Goal: Check status: Check status

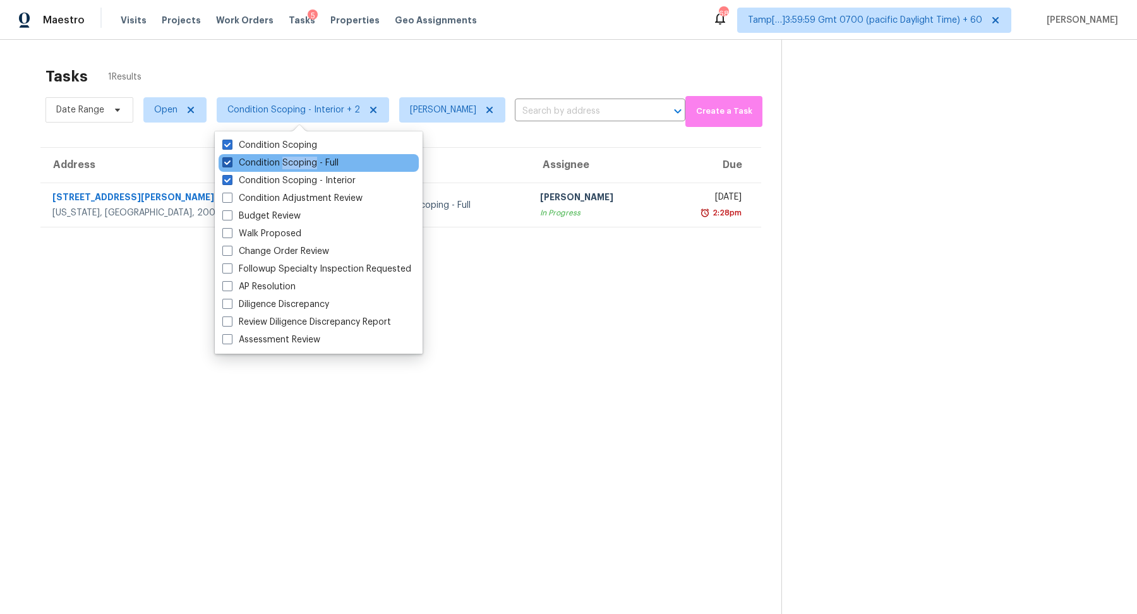
click at [315, 164] on label "Condition Scoping - Full" at bounding box center [280, 163] width 116 height 13
click at [231, 164] on input "Condition Scoping - Full" at bounding box center [226, 161] width 8 height 8
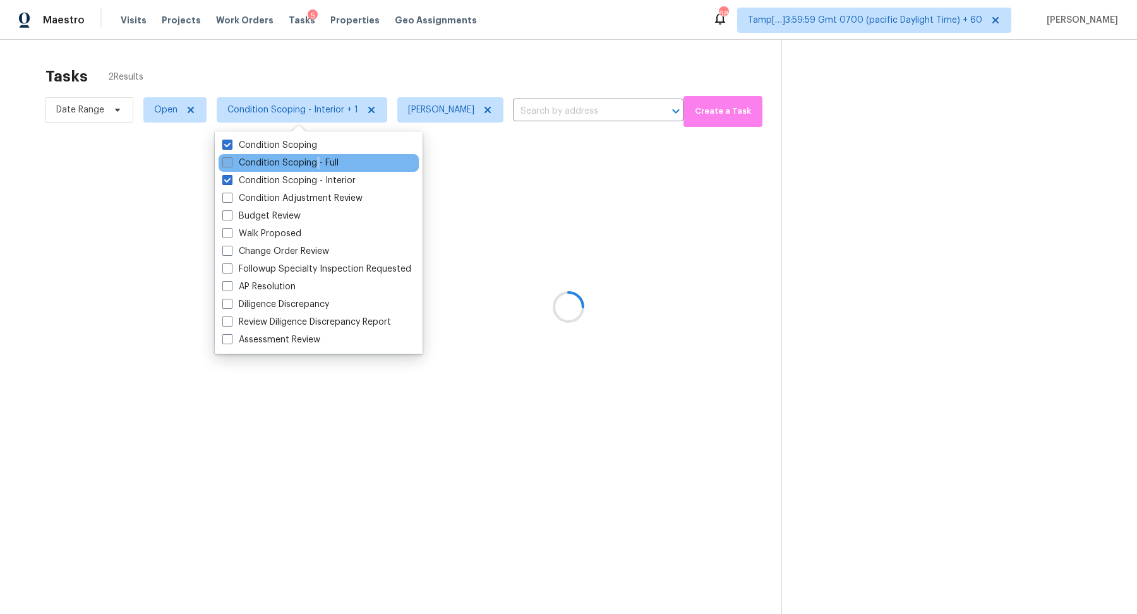
click at [315, 164] on label "Condition Scoping - Full" at bounding box center [280, 163] width 116 height 13
click at [231, 164] on input "Condition Scoping - Full" at bounding box center [226, 161] width 8 height 8
checkbox input "true"
click at [453, 78] on div "Tasks 1 Results" at bounding box center [413, 76] width 736 height 33
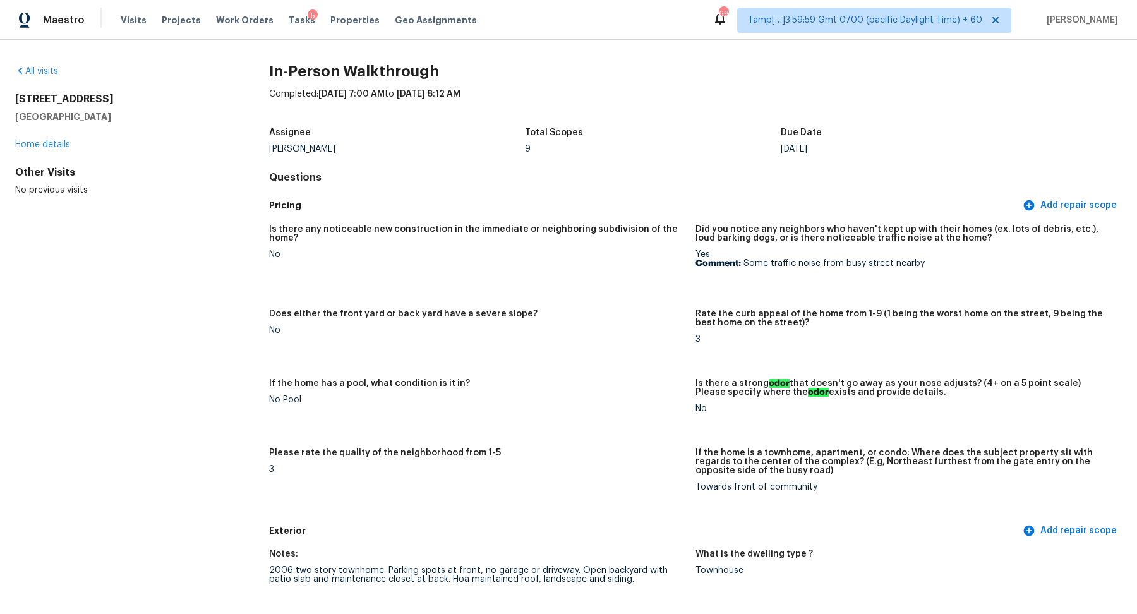
click at [46, 63] on div "All visits [STREET_ADDRESS] Home details Other Visits No previous visits In-Per…" at bounding box center [568, 327] width 1137 height 574
click at [46, 68] on link "All visits" at bounding box center [36, 71] width 43 height 9
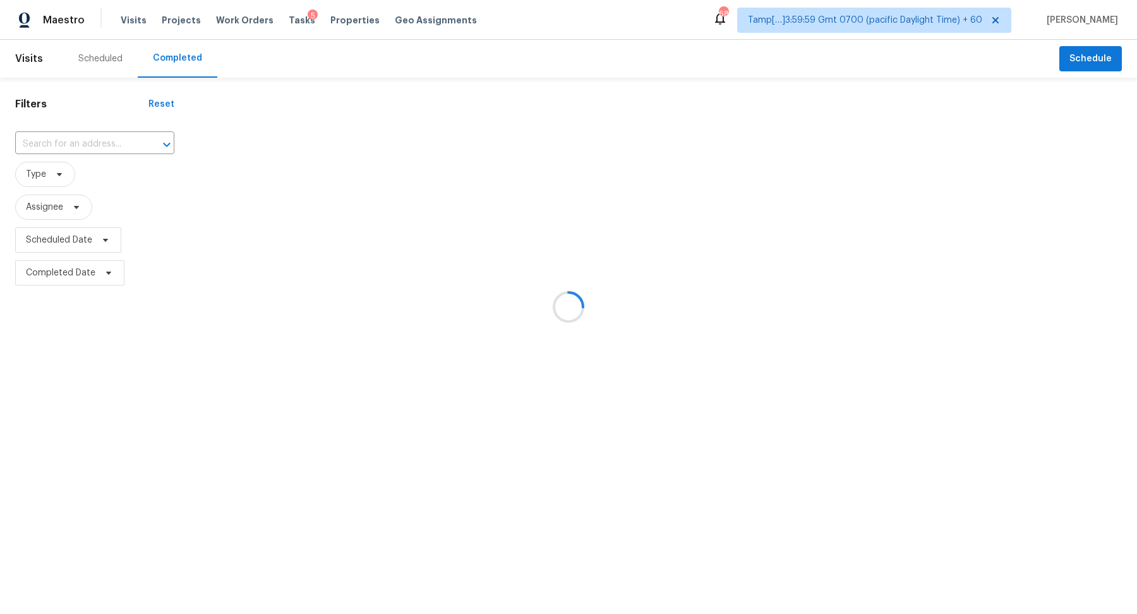
click at [80, 135] on div at bounding box center [568, 307] width 1137 height 614
click at [83, 140] on div at bounding box center [568, 307] width 1137 height 614
click at [99, 140] on div at bounding box center [568, 307] width 1137 height 614
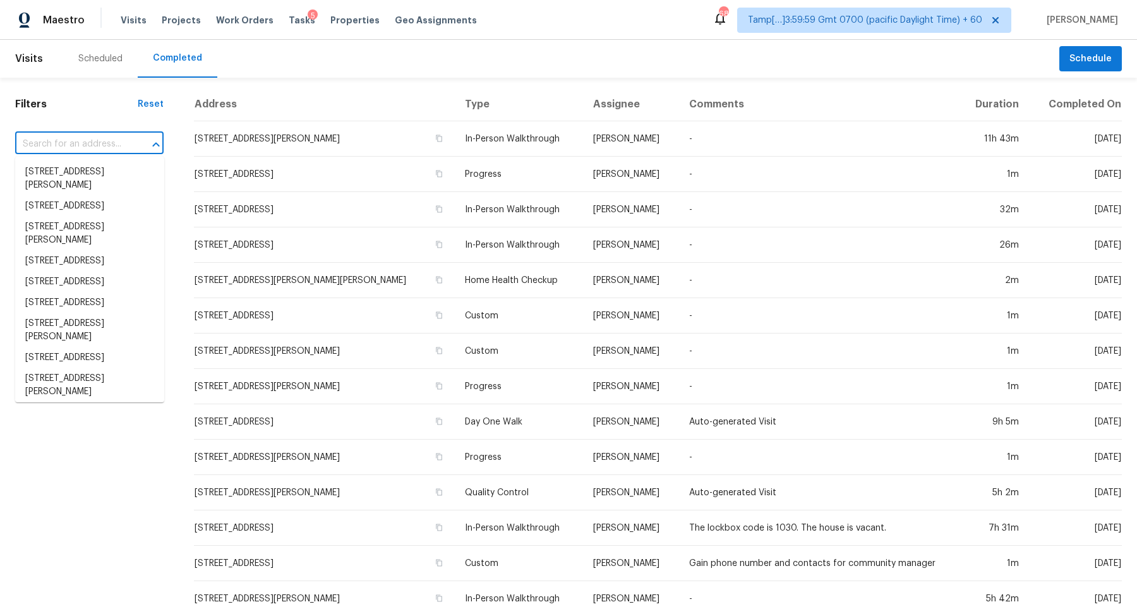
click at [60, 140] on input "text" at bounding box center [71, 145] width 113 height 20
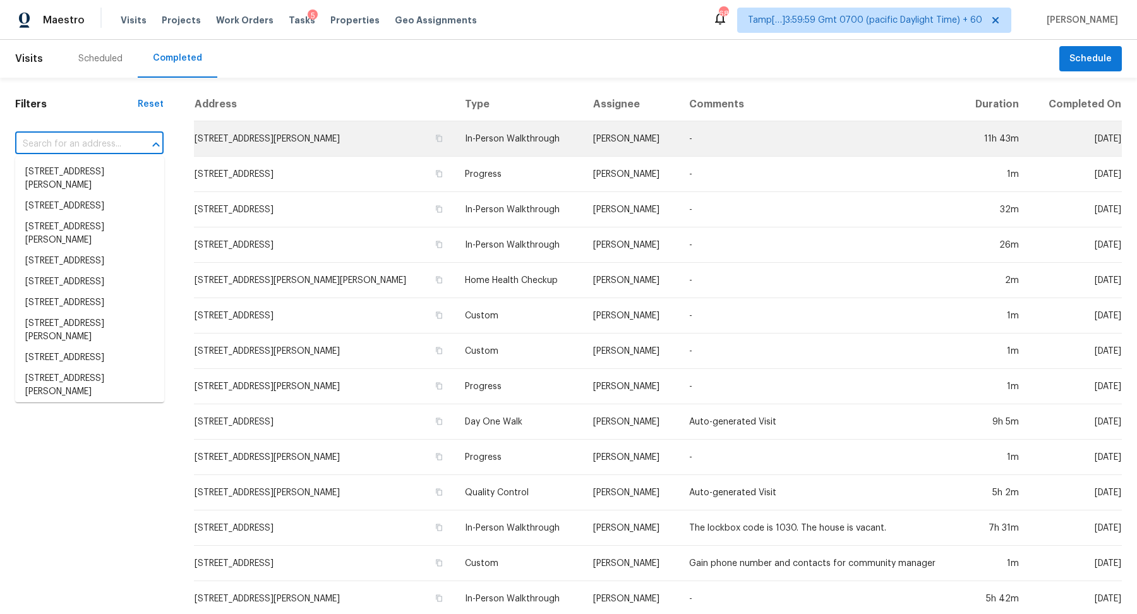
paste input "[STREET_ADDRESS]"
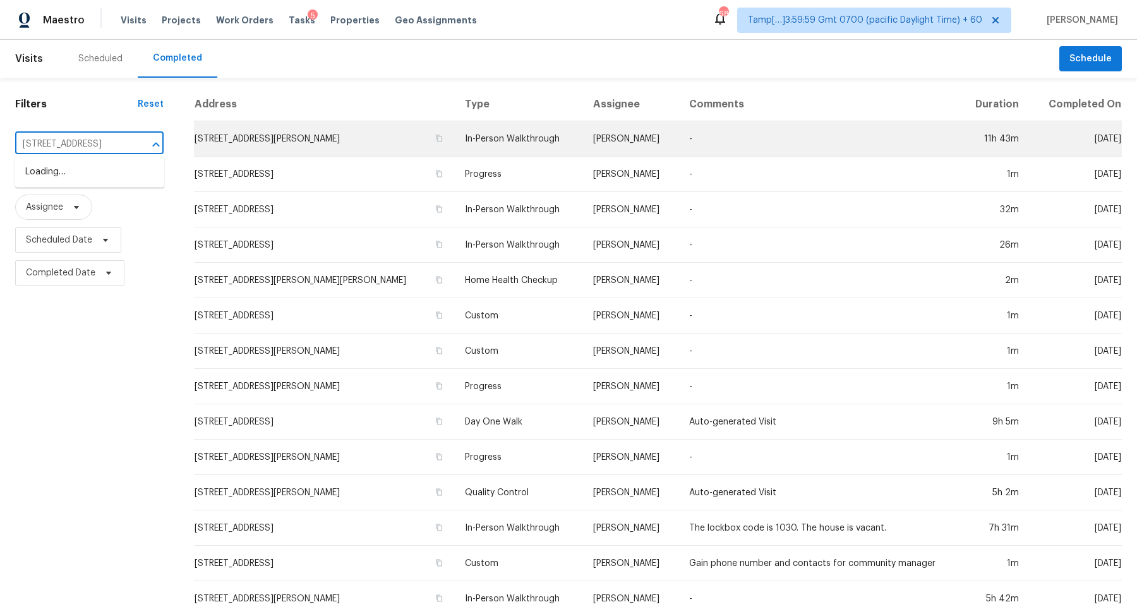
scroll to position [0, 35]
type input "[STREET_ADDRESS]"
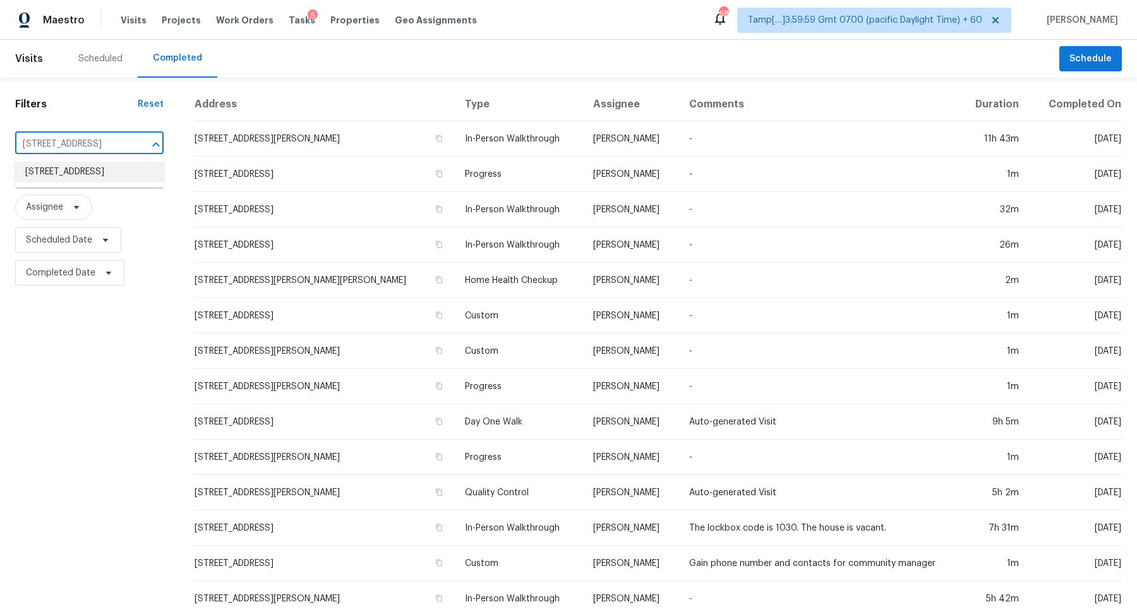
click at [95, 183] on li "[STREET_ADDRESS]" at bounding box center [89, 172] width 149 height 21
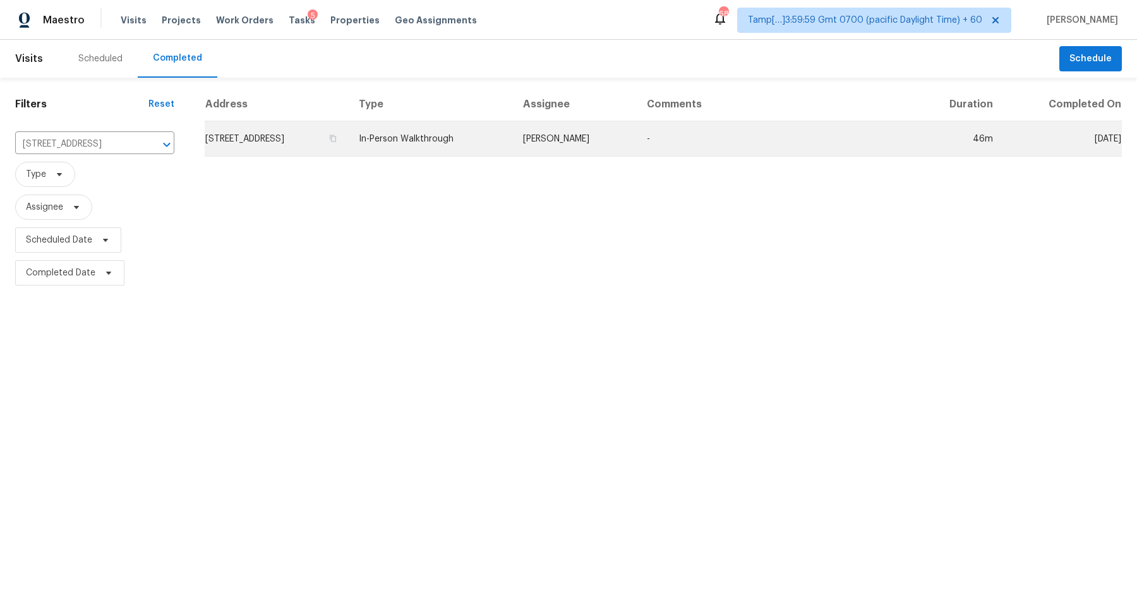
click at [325, 149] on td "[STREET_ADDRESS]" at bounding box center [277, 138] width 144 height 35
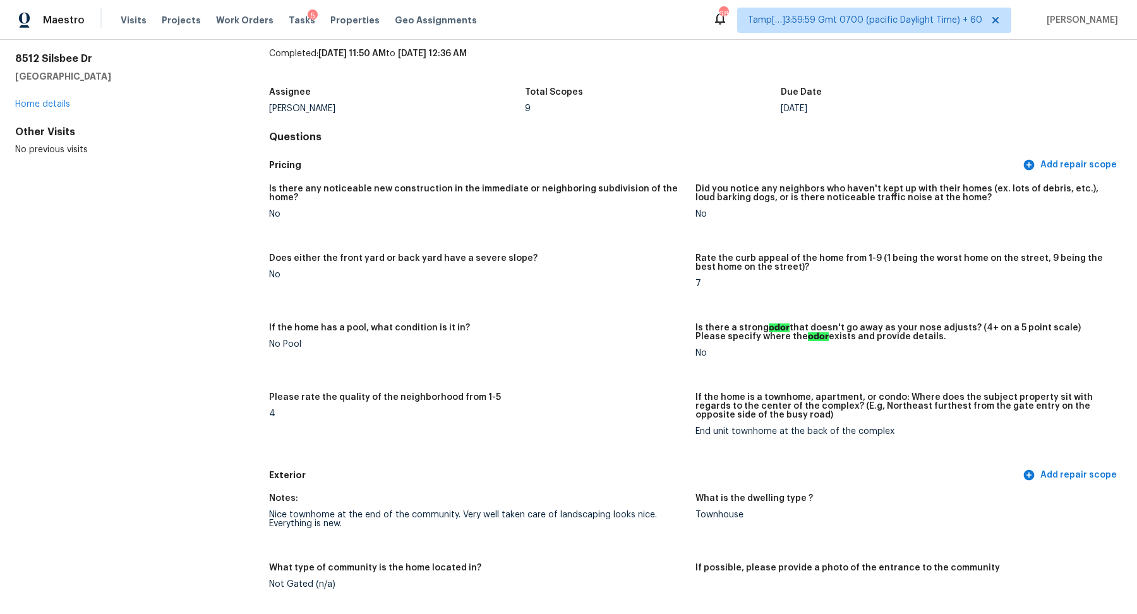
scroll to position [1455, 0]
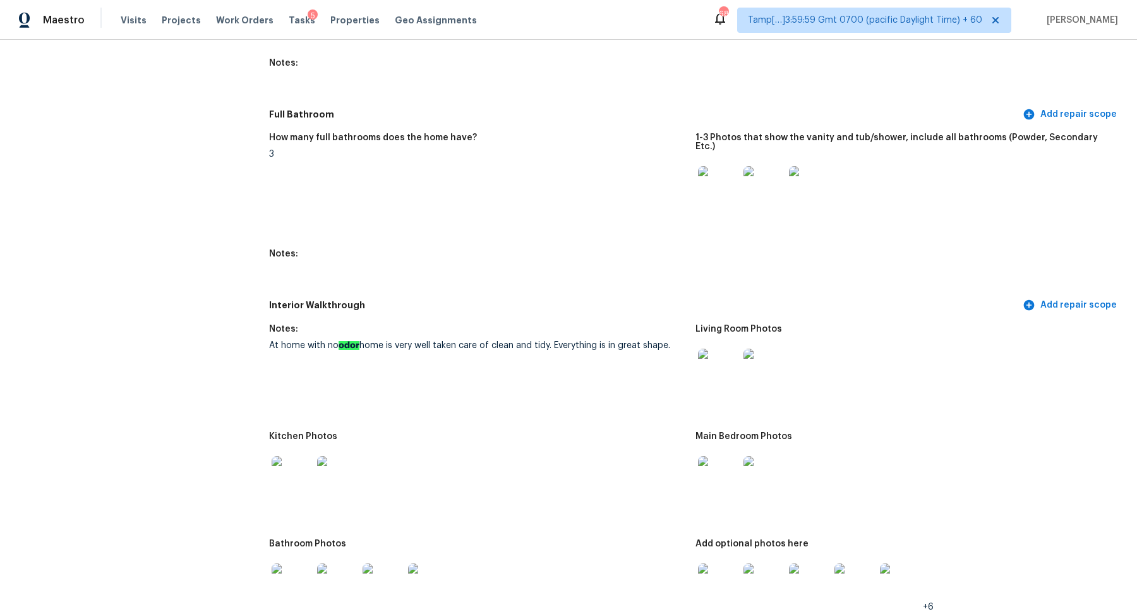
click at [726, 180] on img at bounding box center [718, 186] width 40 height 40
click at [732, 456] on img at bounding box center [718, 476] width 40 height 40
click at [269, 464] on div at bounding box center [291, 477] width 45 height 56
click at [283, 464] on img at bounding box center [292, 476] width 40 height 40
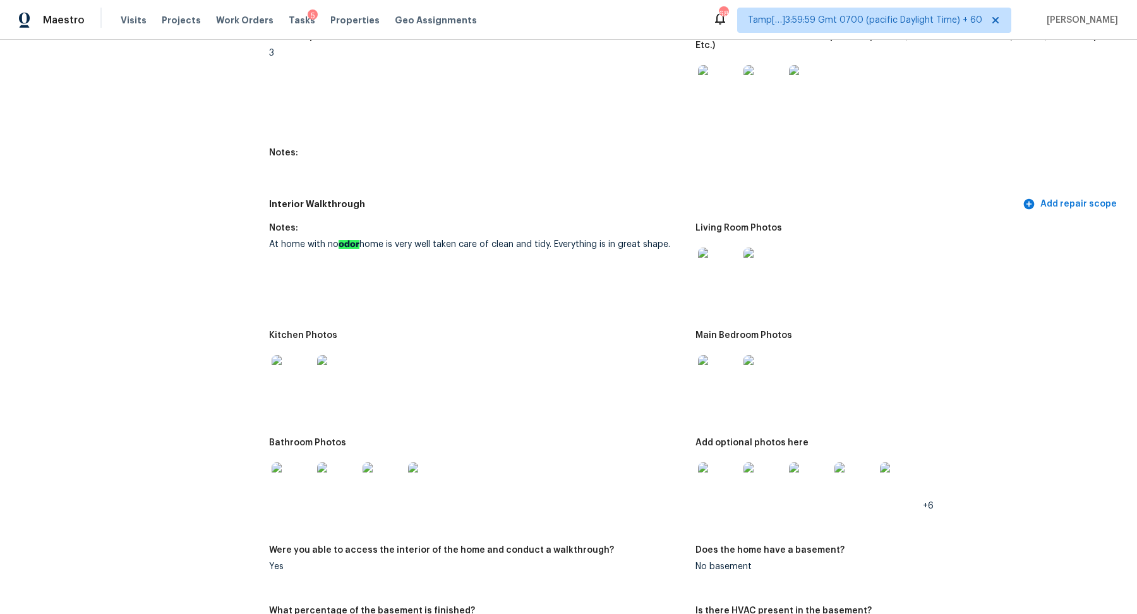
click at [285, 462] on img at bounding box center [292, 482] width 40 height 40
click at [730, 470] on img at bounding box center [718, 482] width 40 height 40
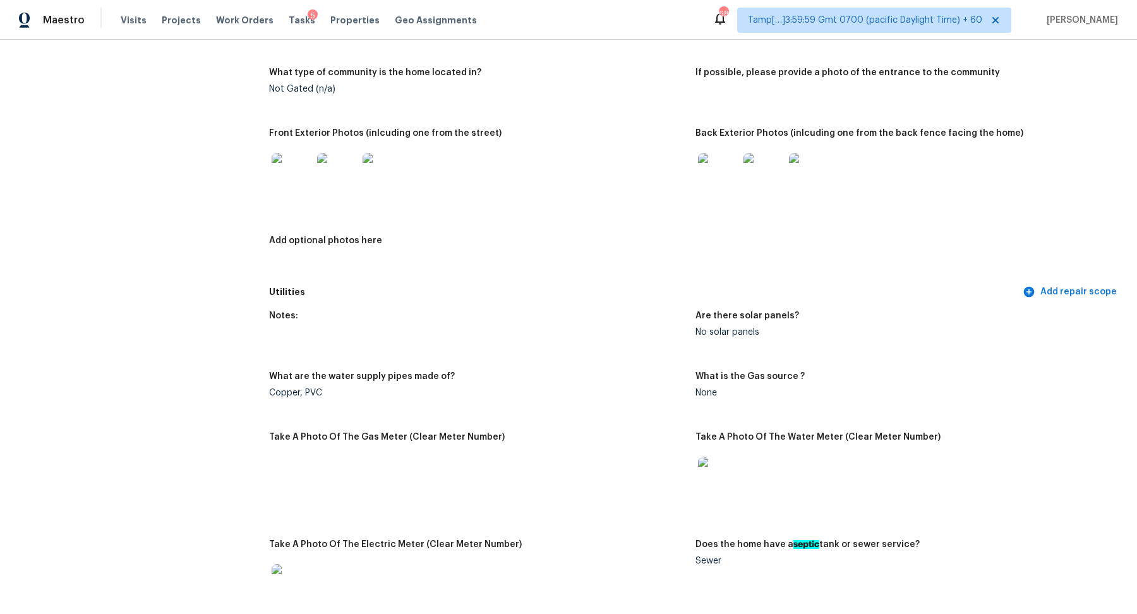
scroll to position [409, 0]
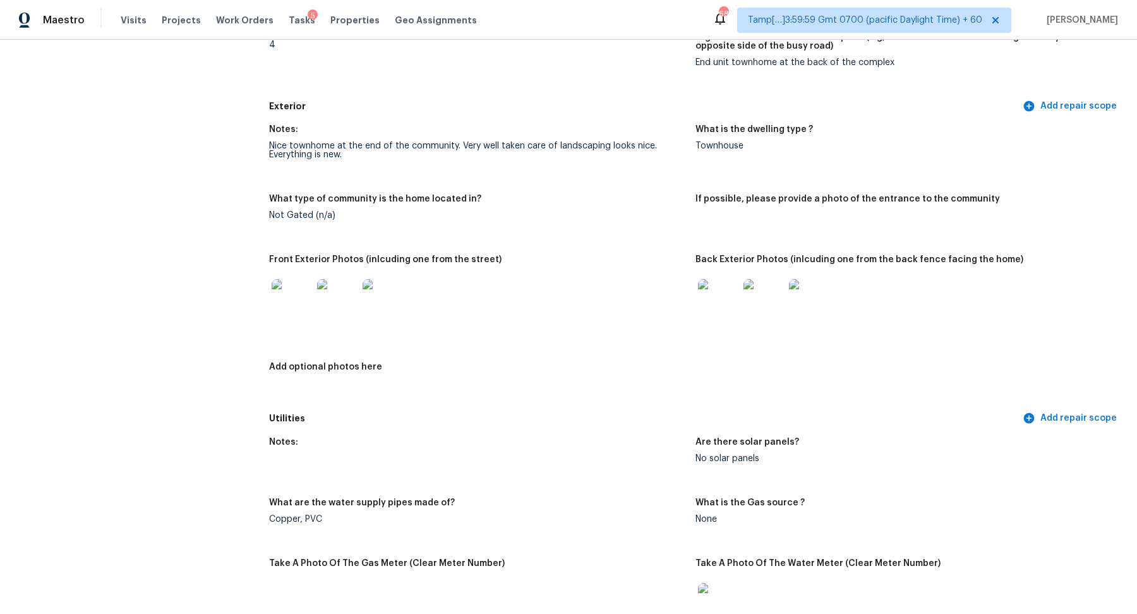
click at [323, 291] on img at bounding box center [337, 299] width 40 height 40
click at [717, 297] on img at bounding box center [718, 299] width 40 height 40
